Goal: Task Accomplishment & Management: Manage account settings

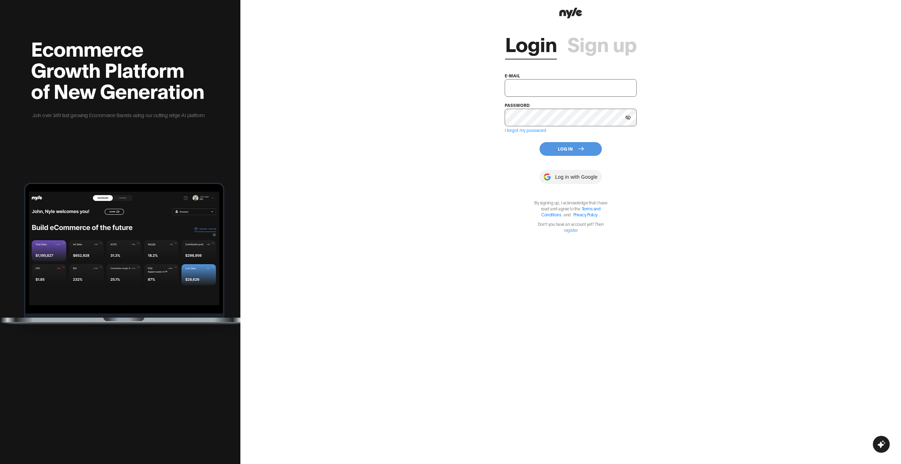
click at [547, 84] on input "text" at bounding box center [570, 88] width 132 height 18
paste input "shopifytest@nyle.ai"
type input "shopifytest@nyle.ai"
click at [627, 121] on button at bounding box center [627, 117] width 11 height 11
click at [597, 152] on button "Log In" at bounding box center [570, 149] width 62 height 14
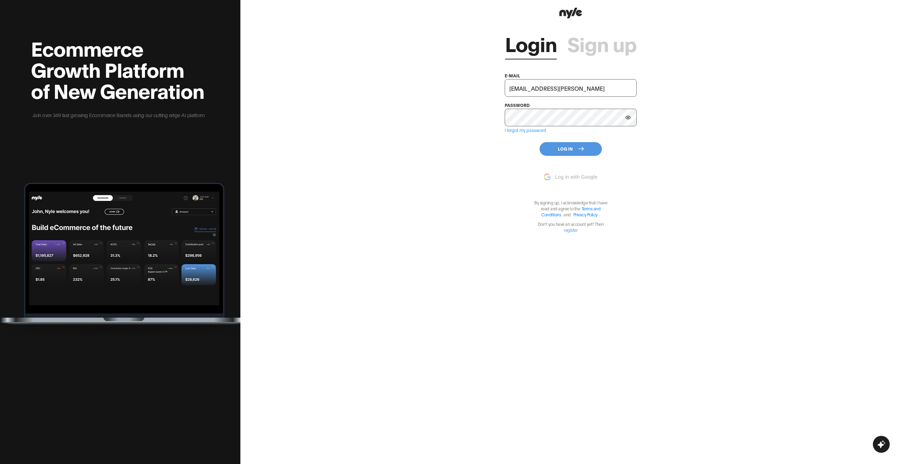
click at [654, 149] on div "Login Sign up e-mail shopifytest@nyle.ai password I forgot my password Log In L…" at bounding box center [570, 232] width 660 height 464
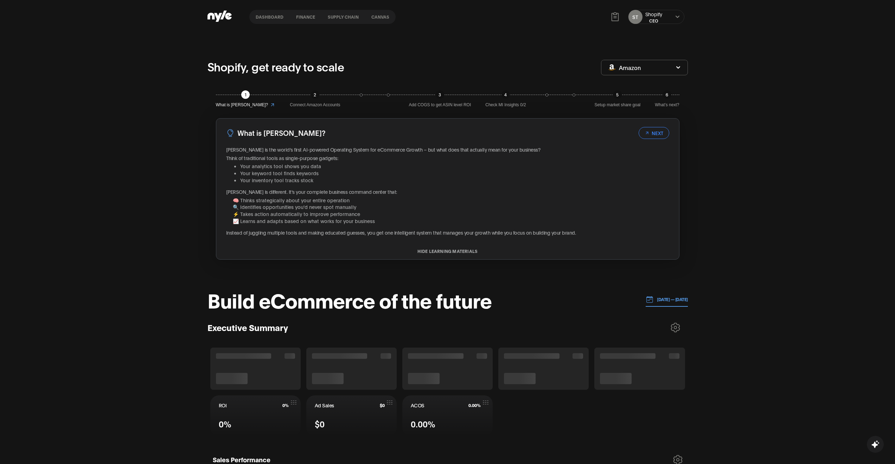
click at [659, 74] on button "Amazon" at bounding box center [644, 67] width 87 height 15
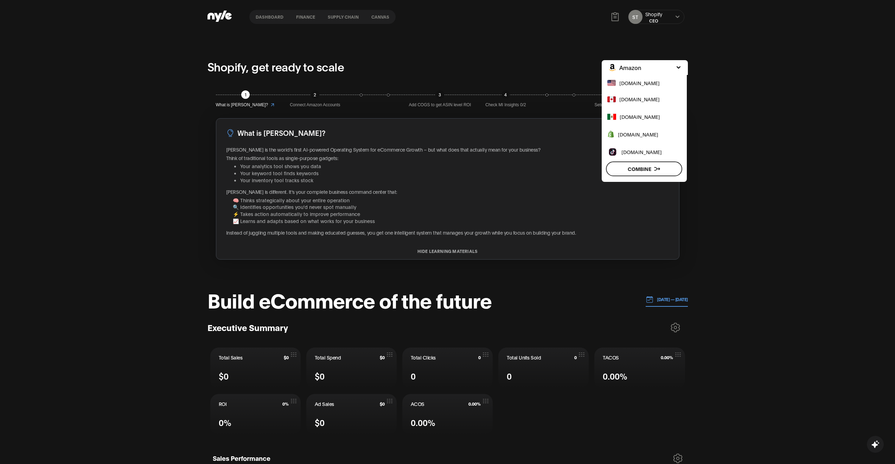
click at [645, 135] on span "www.shopify.com" at bounding box center [638, 135] width 40 height 8
click at [647, 166] on button "Apply" at bounding box center [644, 168] width 77 height 15
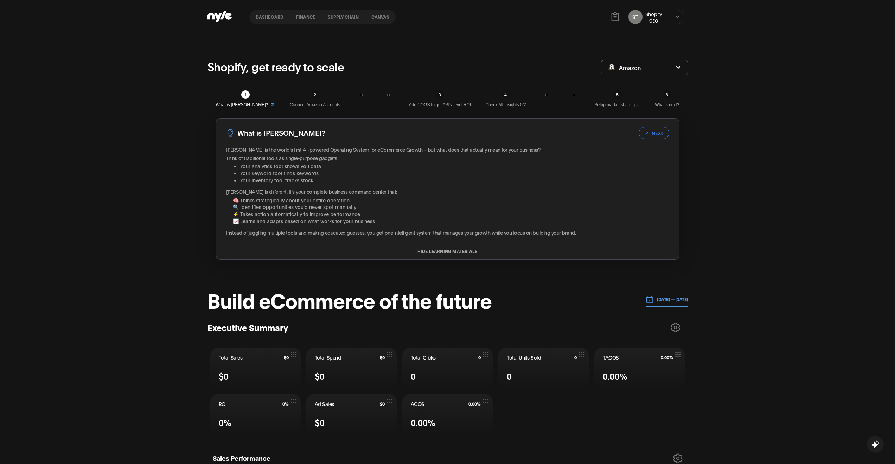
click at [671, 14] on div "ST Shopify CEO" at bounding box center [656, 17] width 56 height 14
click at [677, 20] on div "ST Shopify CEO" at bounding box center [656, 17] width 56 height 14
click at [678, 18] on icon at bounding box center [677, 17] width 5 height 4
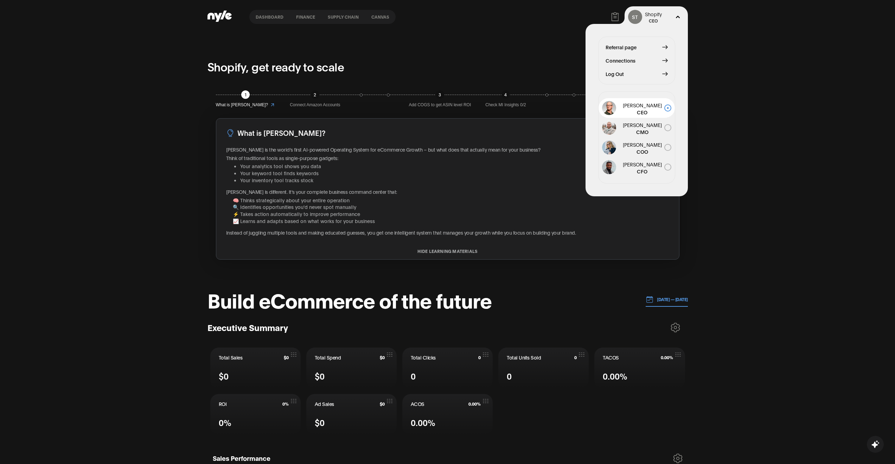
click at [660, 59] on button "Connections" at bounding box center [637, 61] width 62 height 8
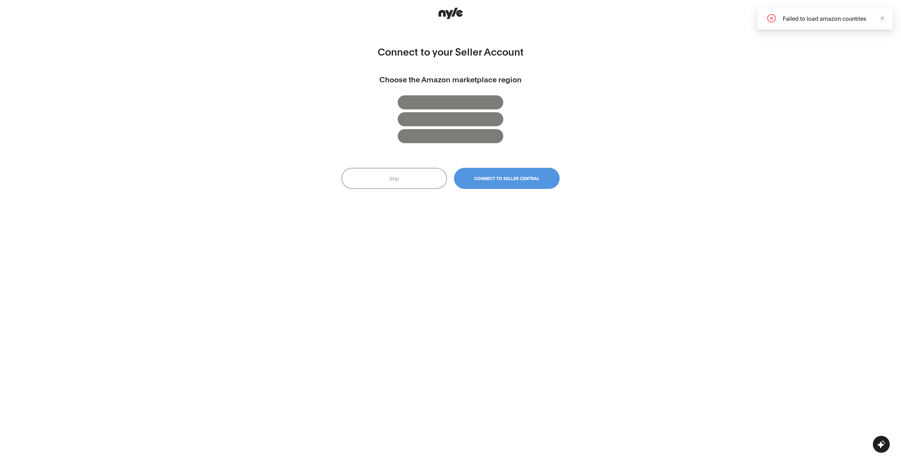
click at [883, 15] on span at bounding box center [882, 17] width 5 height 7
click at [884, 16] on div "Failed to load amazon countries" at bounding box center [824, 18] width 135 height 21
click at [402, 178] on button "Skip" at bounding box center [394, 178] width 106 height 21
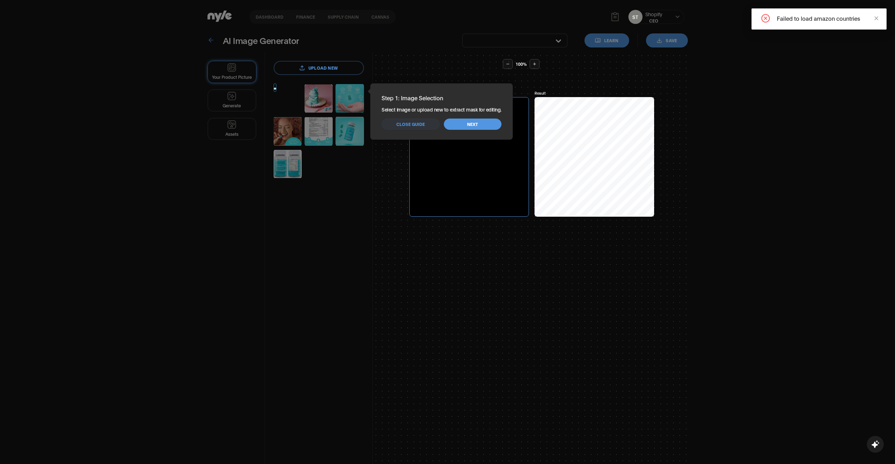
click at [265, 52] on div "Your Product Picture Generate Assets" at bounding box center [237, 274] width 58 height 445
click at [222, 52] on div "Your Product Picture Generate Assets" at bounding box center [237, 274] width 58 height 445
click at [208, 52] on div "Your Product Picture Generate Assets" at bounding box center [237, 274] width 58 height 445
click at [214, 52] on div "Your Product Picture Generate Assets" at bounding box center [237, 274] width 58 height 445
click at [208, 52] on div "Your Product Picture Generate Assets" at bounding box center [237, 274] width 58 height 445
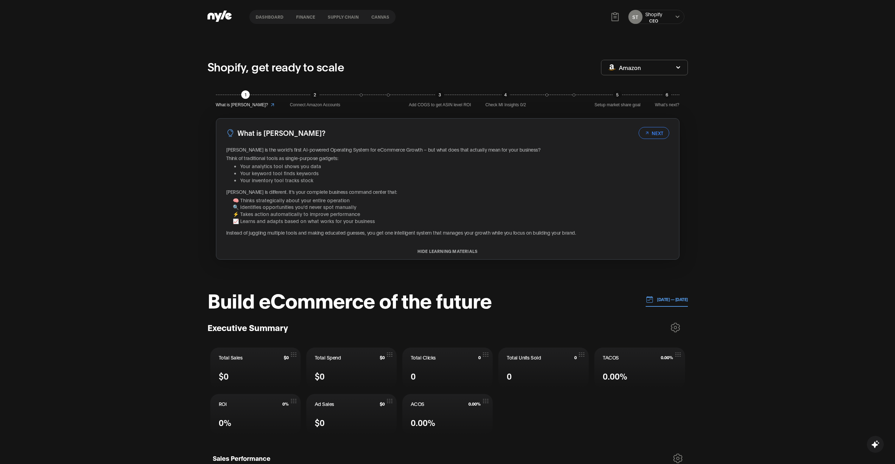
click at [670, 23] on div "ST Shopify CEO" at bounding box center [656, 17] width 56 height 14
click at [680, 15] on icon at bounding box center [677, 17] width 5 height 4
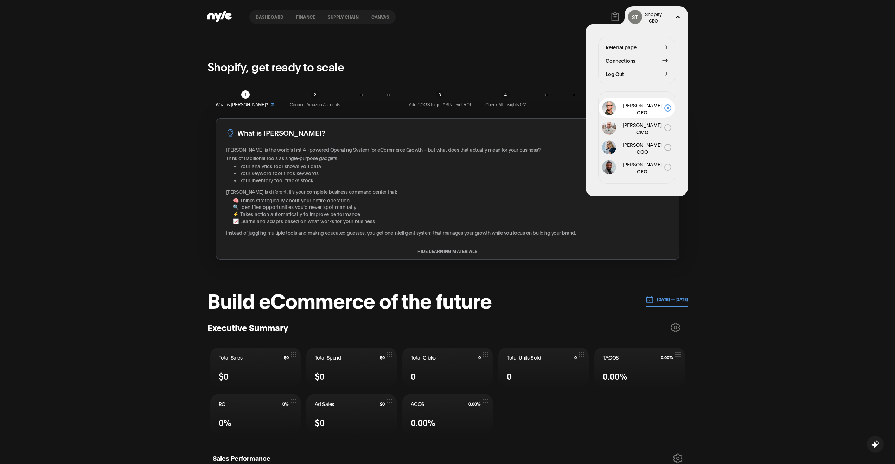
click at [665, 61] on icon at bounding box center [664, 60] width 5 height 1
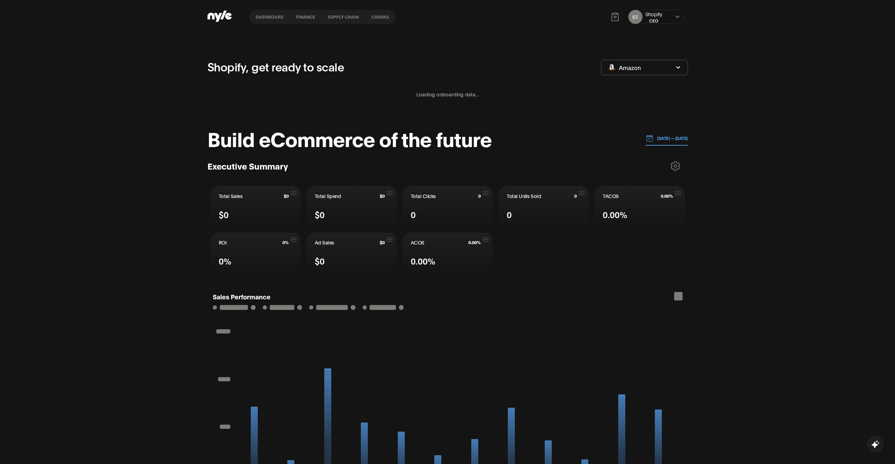
click at [677, 16] on icon at bounding box center [678, 16] width 4 height 2
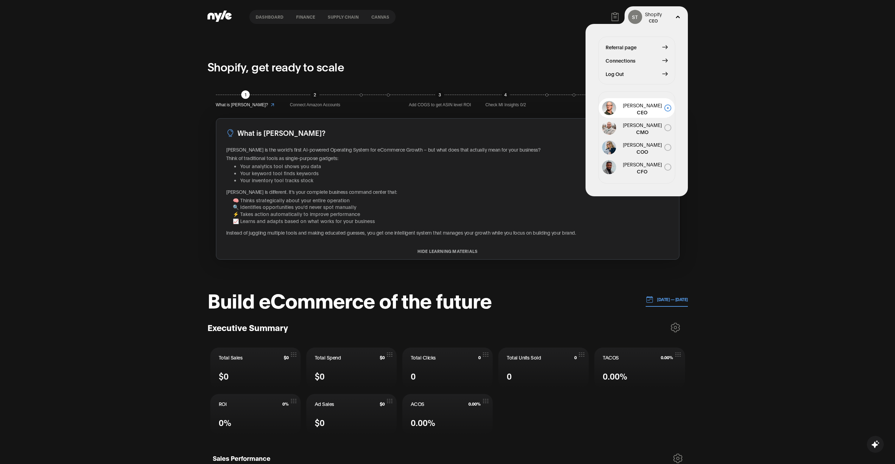
click at [644, 72] on button "Log Out" at bounding box center [637, 74] width 62 height 8
